Goal: Task Accomplishment & Management: Use online tool/utility

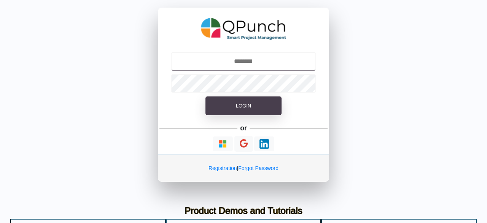
type input "**********"
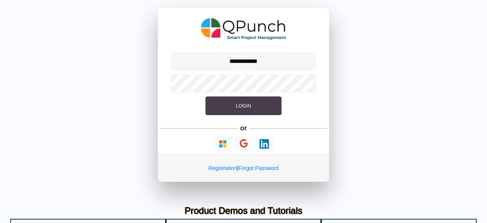
click at [236, 103] on span "Login" at bounding box center [243, 106] width 15 height 6
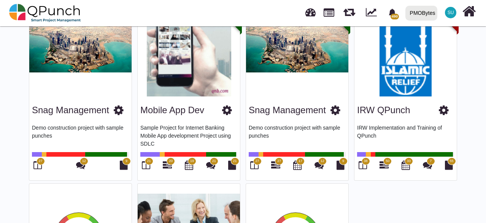
scroll to position [457, 0]
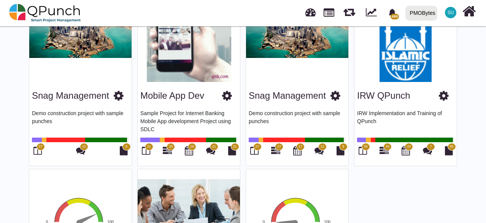
click at [255, 148] on span "27" at bounding box center [257, 147] width 8 height 8
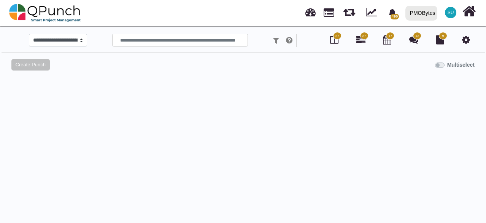
select select
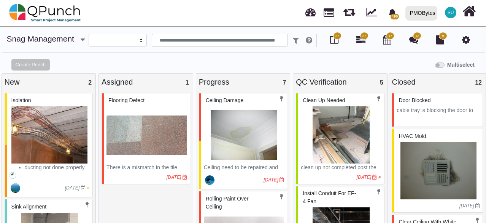
click at [14, 80] on div "New 2" at bounding box center [49, 81] width 89 height 11
copy div "New 2"
click at [118, 83] on div "Assigned 1" at bounding box center [146, 81] width 89 height 11
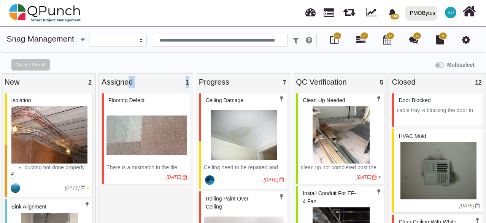
copy div "Assigned 1"
drag, startPoint x: 299, startPoint y: 81, endPoint x: 327, endPoint y: 25, distance: 63.1
click at [347, 82] on div "QC Verification 5" at bounding box center [340, 81] width 89 height 11
copy div "QC Verificatio"
copy div "QC Verification"
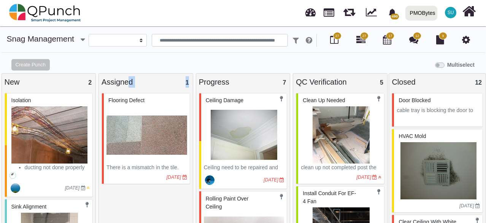
click at [412, 86] on div "Closed 12" at bounding box center [437, 81] width 91 height 11
click at [409, 80] on div "Closed 12" at bounding box center [437, 81] width 91 height 11
click at [404, 84] on div "Closed 12" at bounding box center [437, 81] width 91 height 11
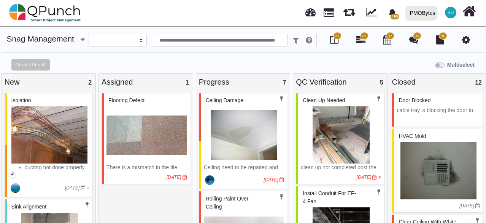
copy div "Closed 12"
click at [395, 72] on div "Create Punch Multiselect" at bounding box center [243, 65] width 486 height 15
click at [55, 118] on img at bounding box center [50, 134] width 81 height 57
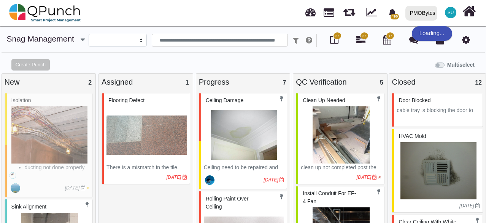
select select "**********"
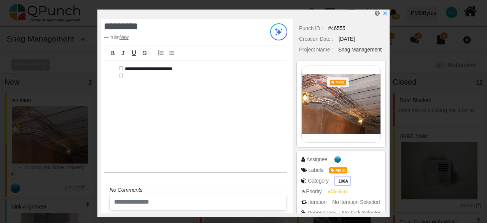
scroll to position [76, 0]
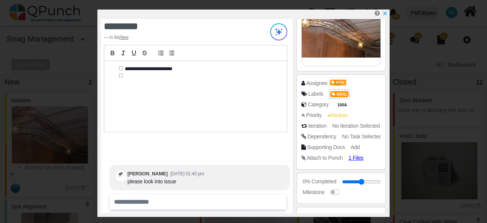
click at [340, 91] on span "MX01" at bounding box center [339, 94] width 19 height 6
click at [345, 93] on span "MX01" at bounding box center [339, 94] width 19 height 6
click at [348, 93] on span "MX01" at bounding box center [339, 94] width 19 height 6
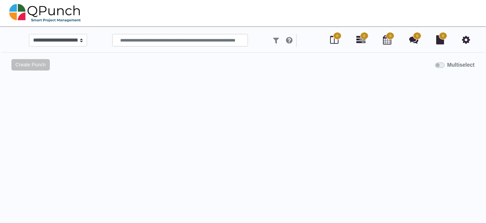
select select
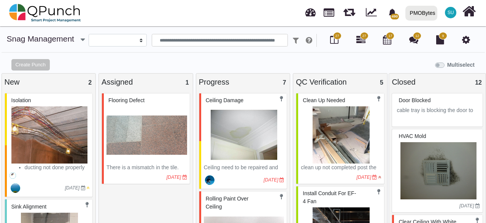
select select "**********"
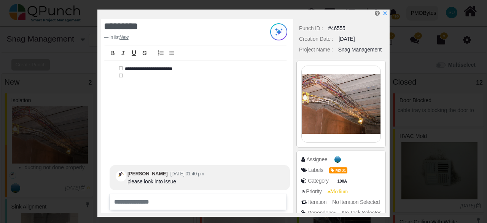
click at [240, 153] on div "**********" at bounding box center [197, 116] width 192 height 194
click at [139, 70] on div "**********" at bounding box center [195, 96] width 183 height 71
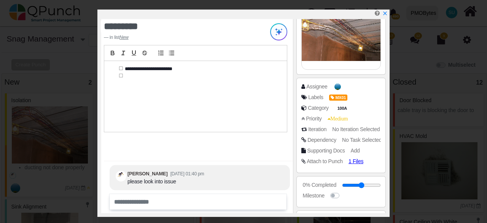
scroll to position [76, 0]
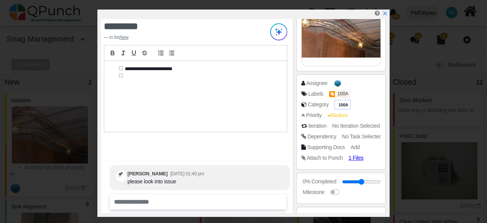
click at [343, 102] on span "100A" at bounding box center [343, 105] width 13 height 6
click at [343, 105] on span "100A" at bounding box center [343, 105] width 13 height 6
click at [340, 102] on span "100A" at bounding box center [343, 105] width 13 height 6
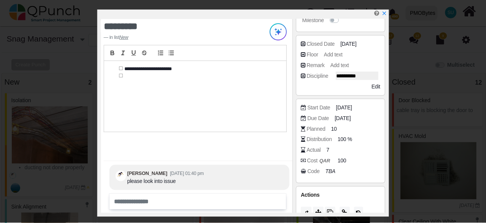
scroll to position [258, 0]
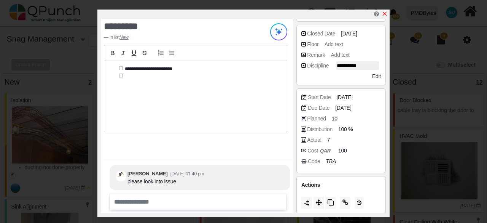
click at [385, 15] on icon "x" at bounding box center [385, 14] width 6 height 6
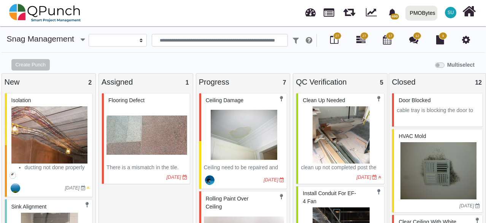
click at [321, 67] on div "Multiselect" at bounding box center [304, 64] width 365 height 13
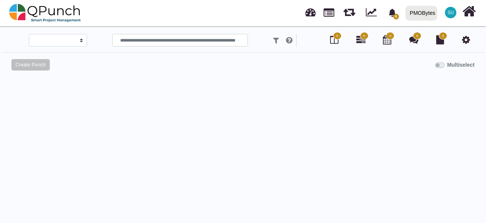
select select
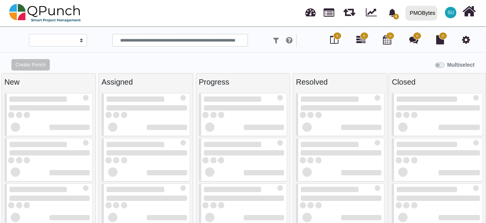
click at [424, 14] on div "PMOBytes" at bounding box center [422, 12] width 25 height 13
click at [0, 0] on link "ccc" at bounding box center [0, 0] width 0 height 0
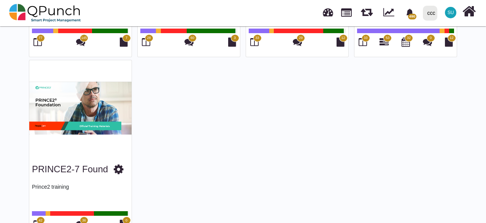
scroll to position [152, 0]
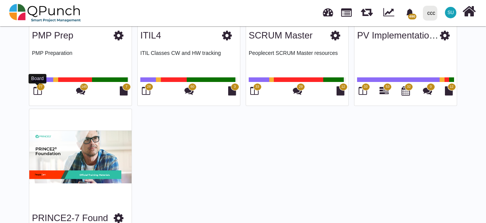
click at [33, 93] on icon at bounding box center [37, 90] width 8 height 9
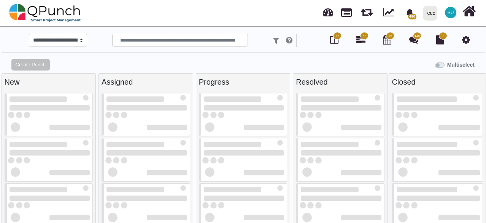
select select "*****"
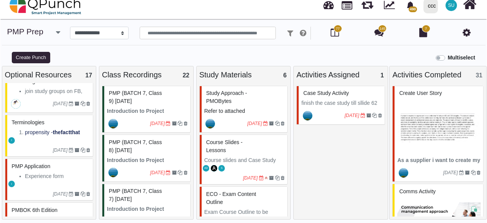
scroll to position [718, 0]
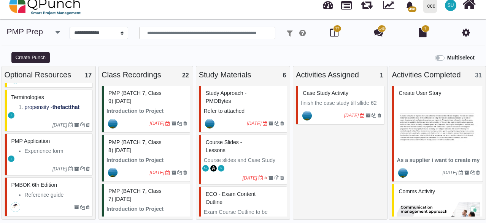
click at [57, 154] on div "I" at bounding box center [50, 158] width 86 height 8
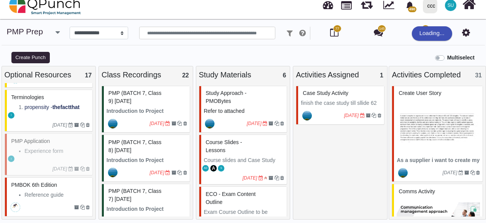
select select "*******"
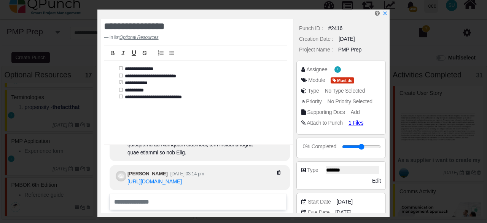
click at [226, 140] on div "**********" at bounding box center [197, 116] width 192 height 194
click at [224, 137] on div "**********" at bounding box center [197, 116] width 192 height 194
